Goal: Task Accomplishment & Management: Use online tool/utility

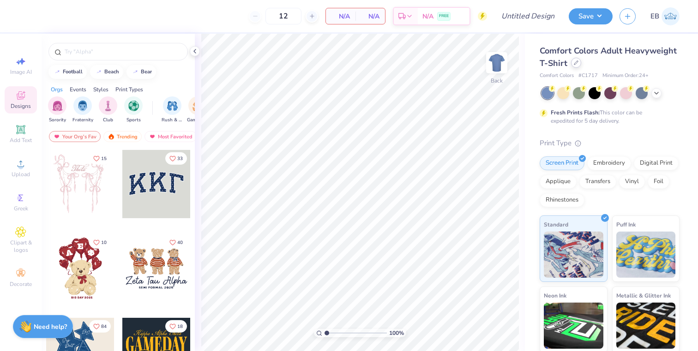
click at [575, 64] on icon at bounding box center [577, 63] width 4 height 4
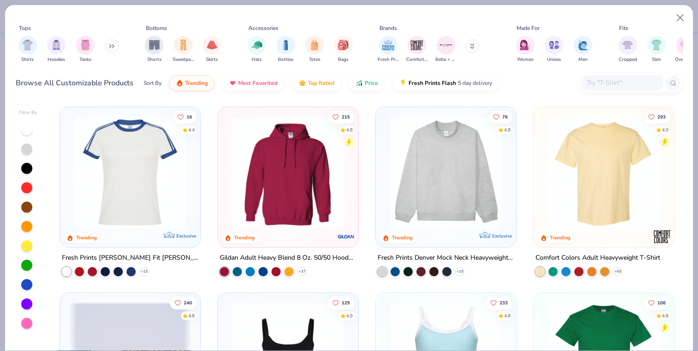
click at [596, 82] on input "text" at bounding box center [621, 83] width 71 height 11
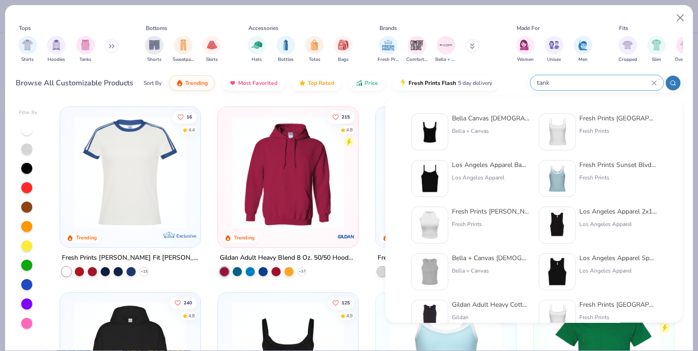
type input "tank"
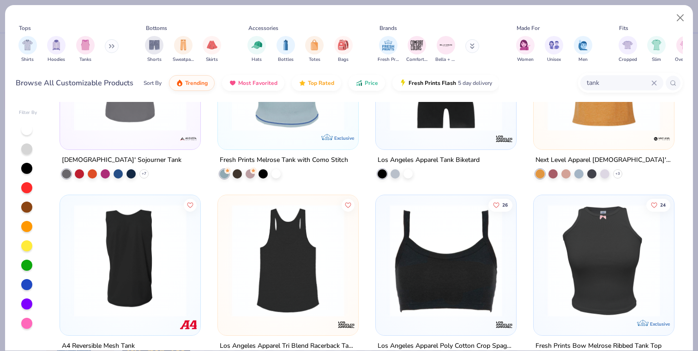
scroll to position [957, 0]
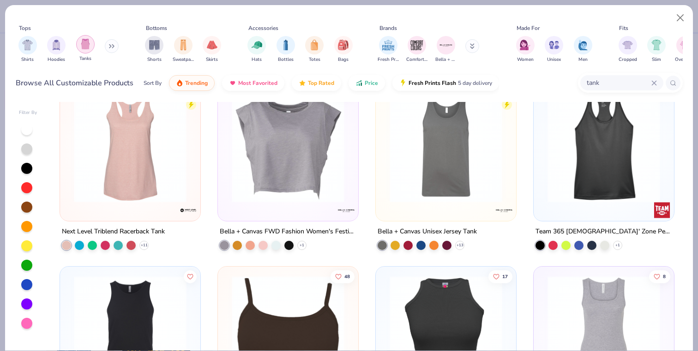
click at [81, 43] on img "filter for Tanks" at bounding box center [85, 44] width 10 height 11
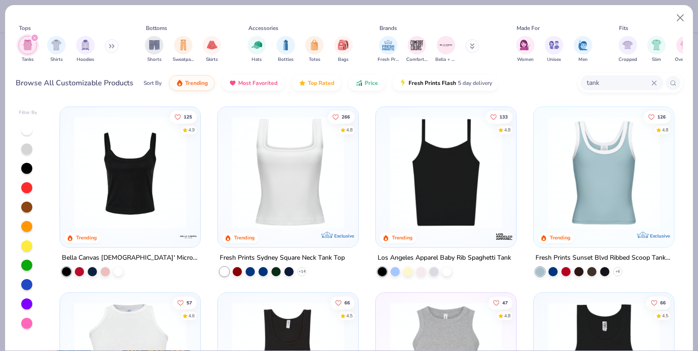
click at [127, 212] on img at bounding box center [130, 172] width 122 height 113
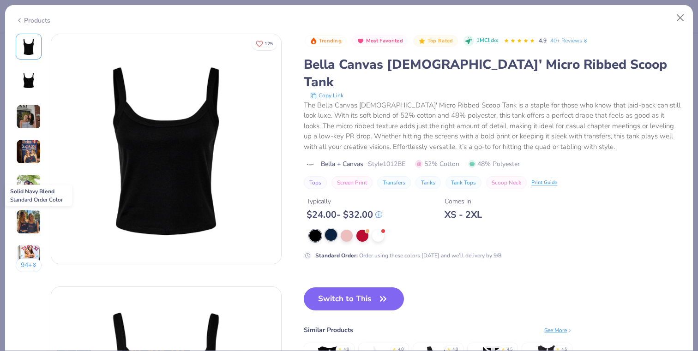
click at [333, 229] on div at bounding box center [331, 235] width 12 height 12
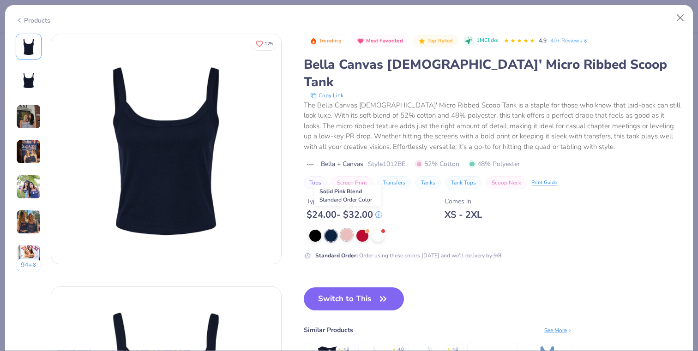
click at [348, 229] on div at bounding box center [347, 235] width 12 height 12
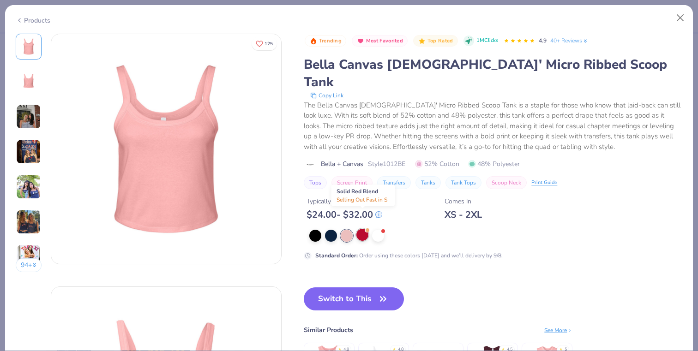
click at [363, 229] on div at bounding box center [363, 235] width 12 height 12
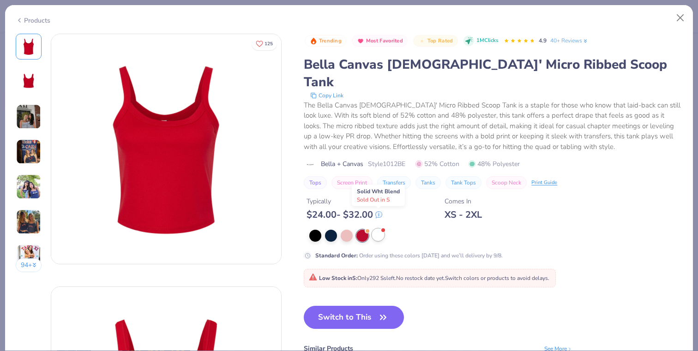
click at [376, 229] on div at bounding box center [378, 235] width 12 height 12
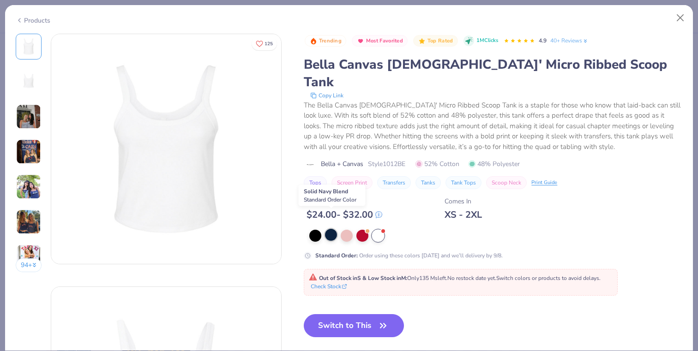
click at [333, 229] on div at bounding box center [331, 235] width 12 height 12
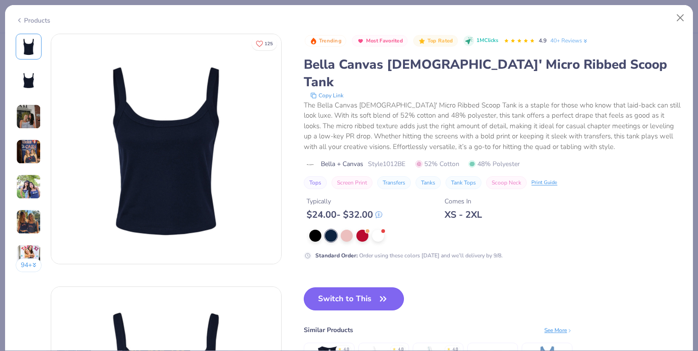
click at [348, 288] on button "Switch to This" at bounding box center [354, 299] width 100 height 23
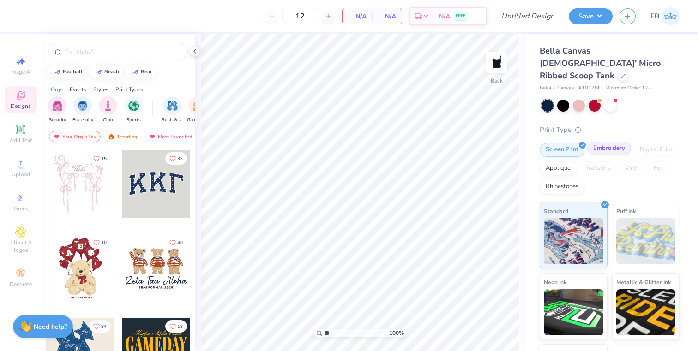
click at [605, 142] on div "Embroidery" at bounding box center [610, 149] width 44 height 14
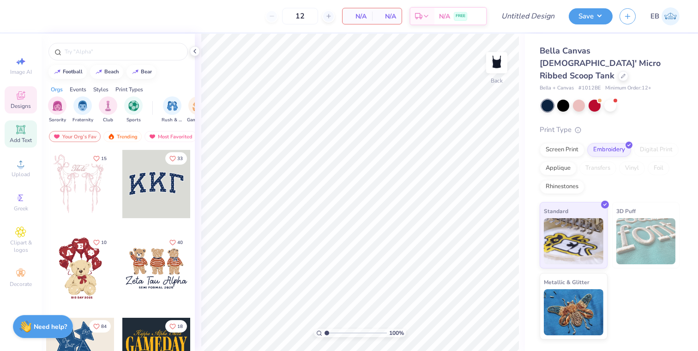
click at [22, 130] on icon at bounding box center [20, 129] width 7 height 7
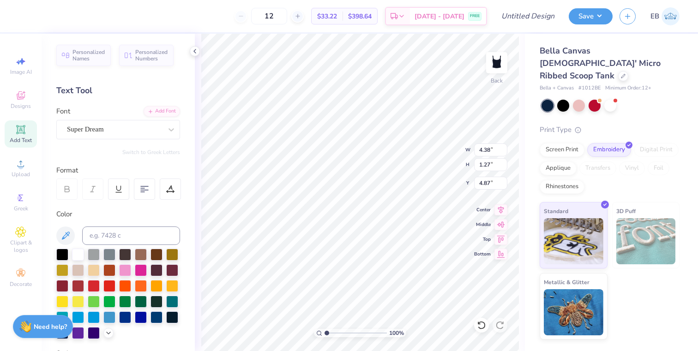
type textarea "T"
type textarea "Sigma Kappa"
click at [144, 127] on div "Super Dream" at bounding box center [114, 129] width 97 height 14
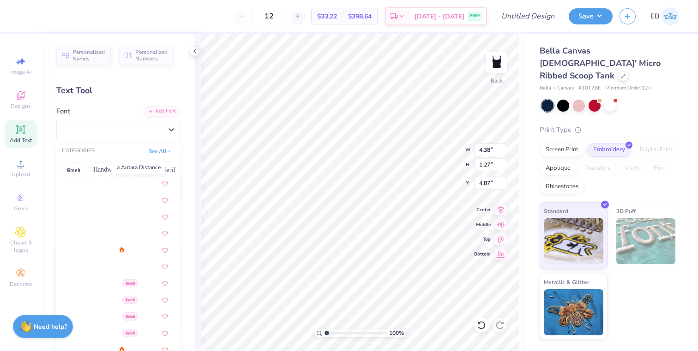
scroll to position [71, 0]
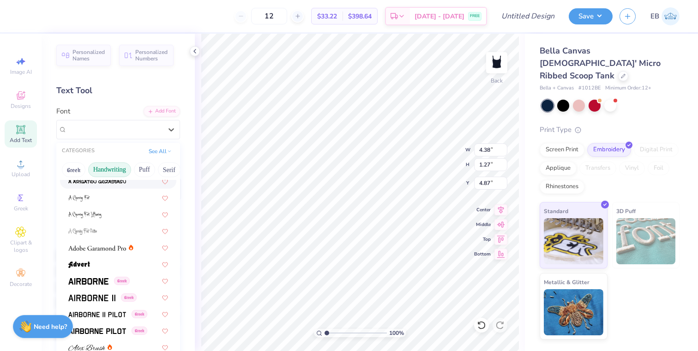
click at [106, 168] on button "Handwriting" at bounding box center [109, 170] width 43 height 15
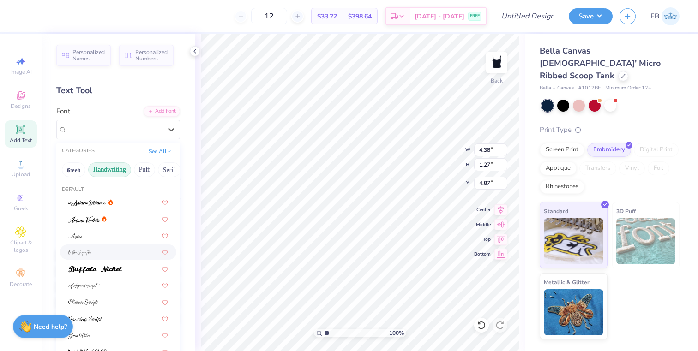
click at [96, 251] on div at bounding box center [118, 253] width 100 height 10
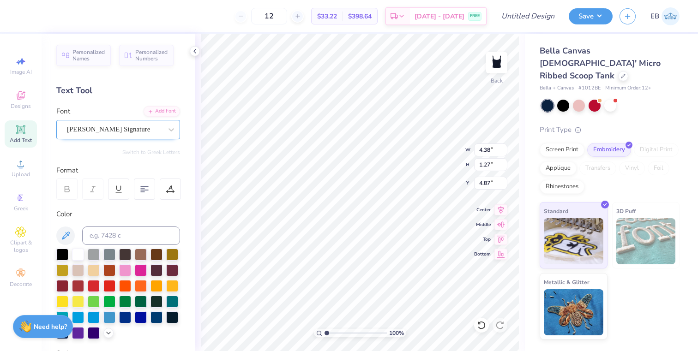
click at [145, 126] on div "[PERSON_NAME] Signature" at bounding box center [114, 129] width 97 height 14
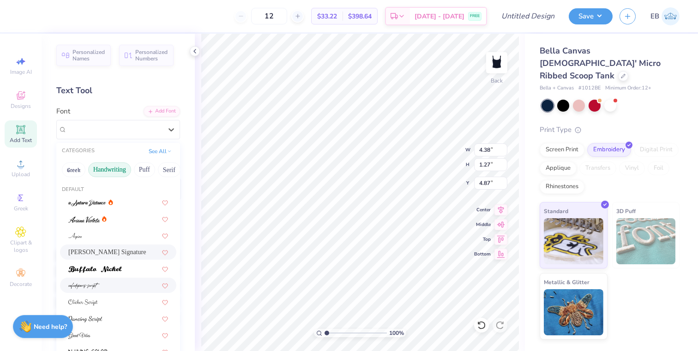
click at [126, 290] on div at bounding box center [118, 286] width 100 height 10
click at [175, 131] on icon at bounding box center [171, 129] width 9 height 9
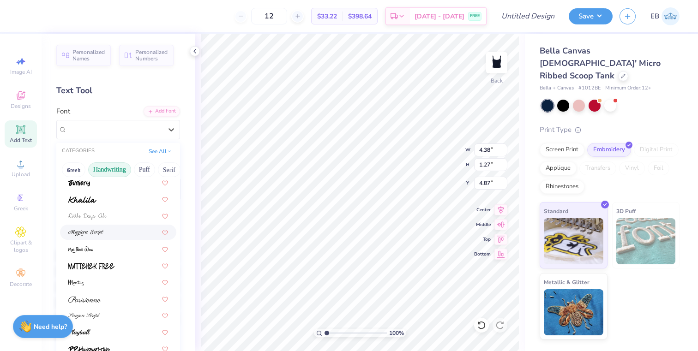
scroll to position [210, 0]
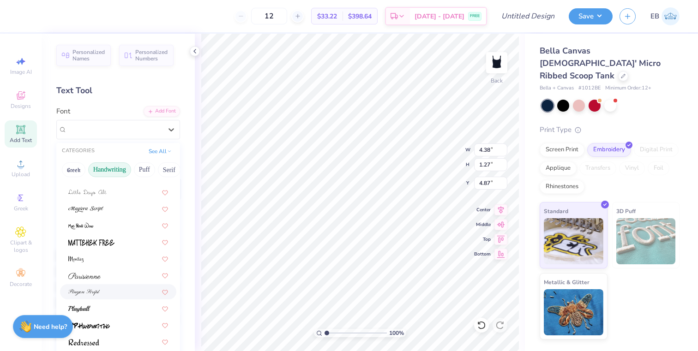
click at [113, 294] on div at bounding box center [118, 292] width 100 height 10
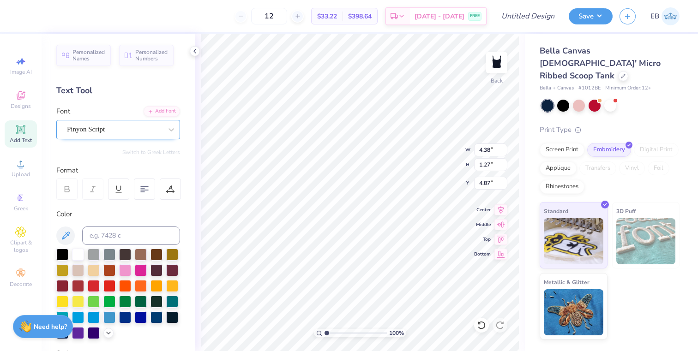
click at [149, 130] on div "Pinyon Script" at bounding box center [114, 129] width 97 height 14
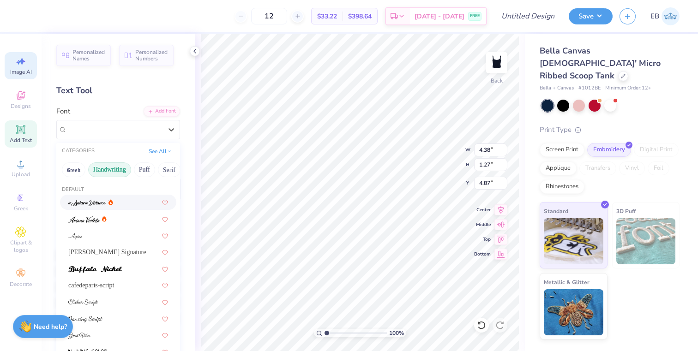
click at [22, 76] on div "Image AI" at bounding box center [21, 65] width 32 height 27
select select "4"
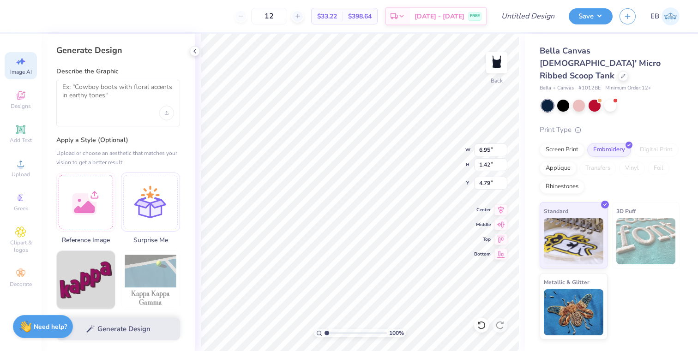
type input "6.95"
type input "1.42"
type input "4.79"
click at [103, 109] on div at bounding box center [118, 103] width 124 height 47
click at [106, 99] on textarea at bounding box center [118, 94] width 112 height 23
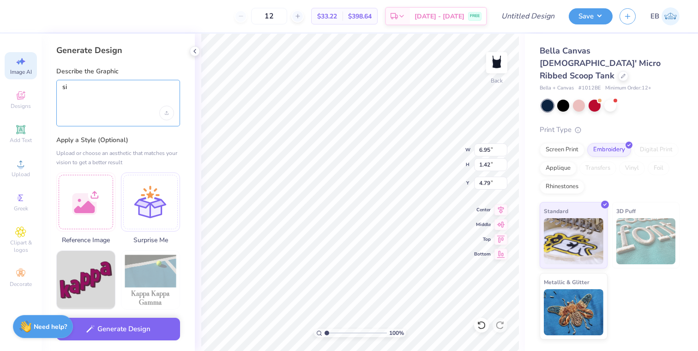
type textarea "s"
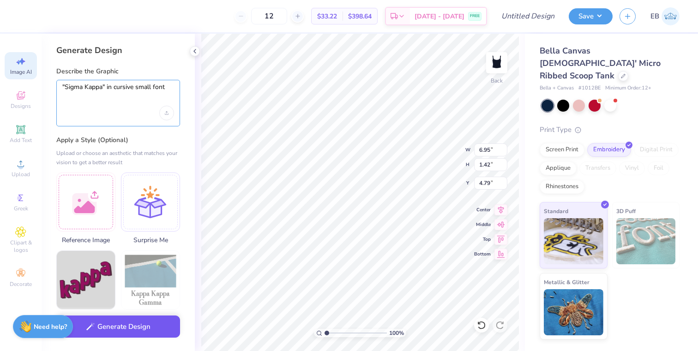
type textarea ""Sigma Kappa" in cursive small font"
click at [118, 328] on button "Generate Design" at bounding box center [118, 327] width 124 height 23
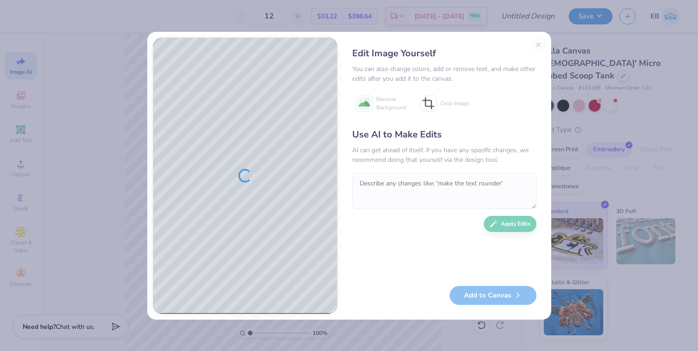
click at [657, 70] on div "Edit Image Yourself You can also change colors, add or remove text, and make ot…" at bounding box center [349, 175] width 698 height 351
